Goal: Information Seeking & Learning: Learn about a topic

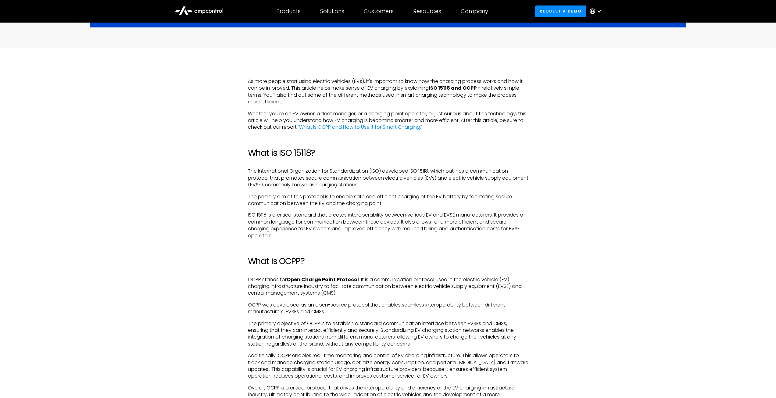
scroll to position [478, 0]
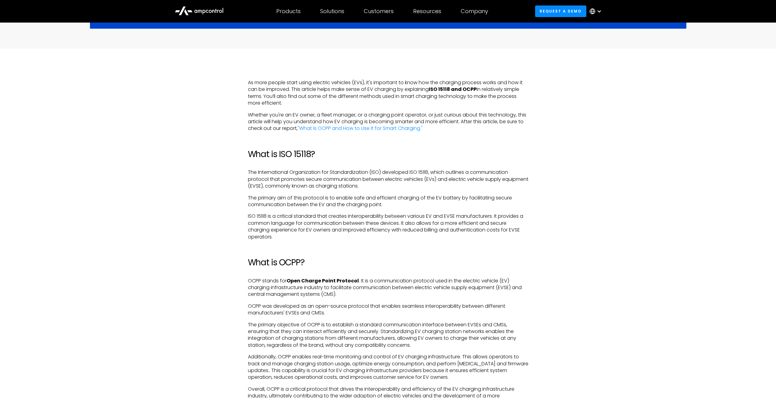
drag, startPoint x: 490, startPoint y: 349, endPoint x: 248, endPoint y: 82, distance: 360.3
copy div "As more people start using electric vehicles (EVs), it's important to know how …"
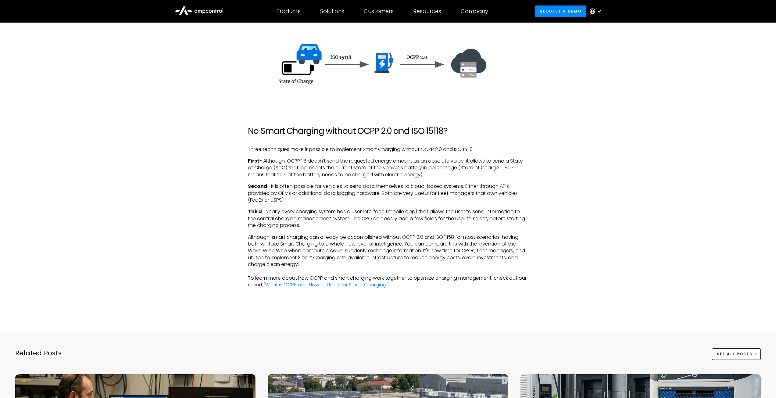
scroll to position [1281, 0]
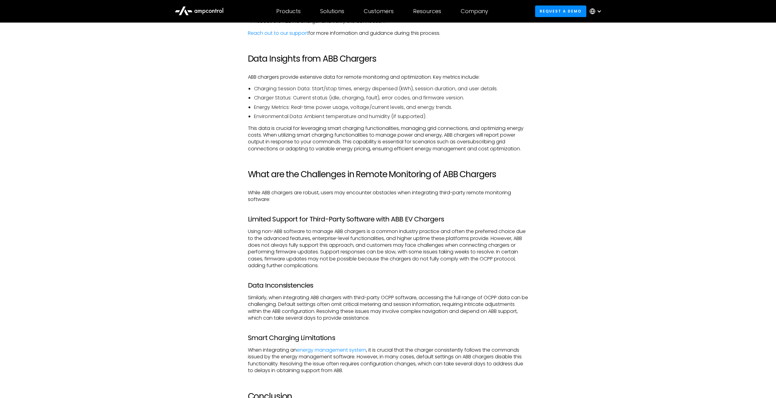
scroll to position [1403, 0]
